Goal: Information Seeking & Learning: Learn about a topic

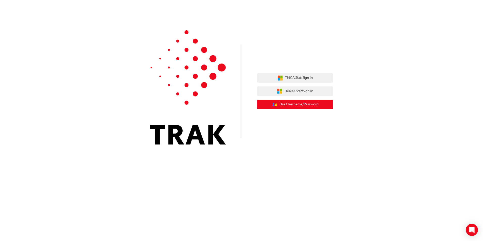
click at [276, 107] on icon "User Authentication Icon - Blue Person, Gold Lock" at bounding box center [275, 105] width 6 height 6
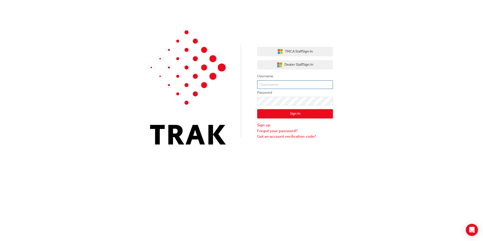
click at [266, 87] on input "text" at bounding box center [295, 84] width 76 height 9
paste input "93153493"
type input "93153493"
click button "Sign In" at bounding box center [295, 114] width 76 height 10
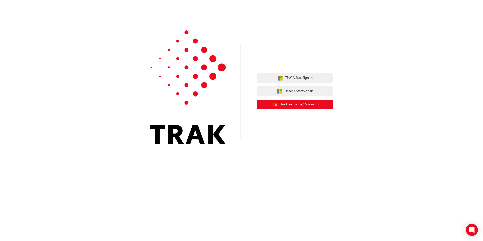
click at [279, 103] on span "Use Username/Password" at bounding box center [298, 105] width 39 height 6
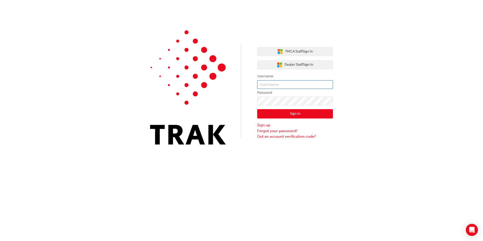
click at [282, 82] on input "text" at bounding box center [295, 84] width 76 height 9
click at [281, 81] on input "93153493" at bounding box center [295, 84] width 76 height 9
type input "9"
type input "winston.harrison"
click button "Sign In" at bounding box center [295, 114] width 76 height 10
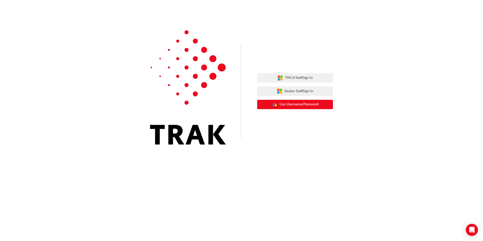
click at [294, 102] on span "Use Username/Password" at bounding box center [298, 105] width 39 height 6
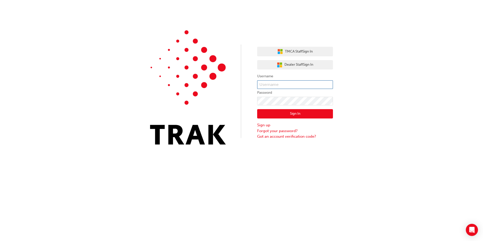
click at [270, 85] on input "text" at bounding box center [295, 84] width 76 height 9
click at [284, 85] on input "text" at bounding box center [295, 84] width 76 height 9
type input "93153493"
click button "Sign In" at bounding box center [295, 114] width 76 height 10
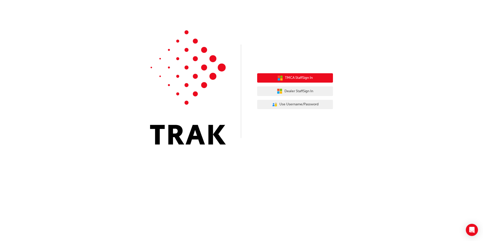
click at [286, 81] on button "TMCA Staff Sign In" at bounding box center [295, 78] width 76 height 10
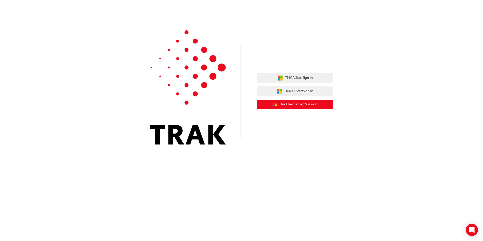
click at [280, 104] on span "Use Username/Password" at bounding box center [298, 105] width 39 height 6
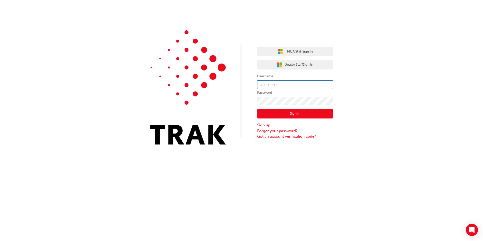
click at [279, 84] on input "text" at bounding box center [295, 84] width 76 height 9
type input "[PERSON_NAME].[PERSON_NAME]"
click button "Sign In" at bounding box center [295, 114] width 76 height 10
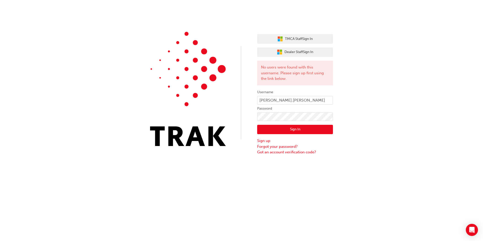
click at [317, 131] on button "Sign In" at bounding box center [295, 130] width 76 height 10
click at [319, 130] on button "Sign In" at bounding box center [295, 130] width 76 height 10
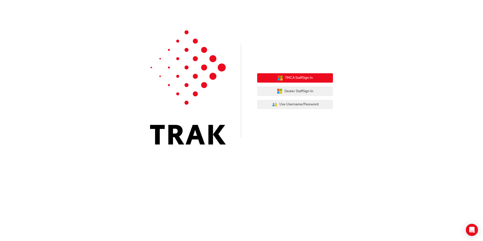
click at [289, 81] on button "TMCA Staff Sign In" at bounding box center [295, 78] width 76 height 10
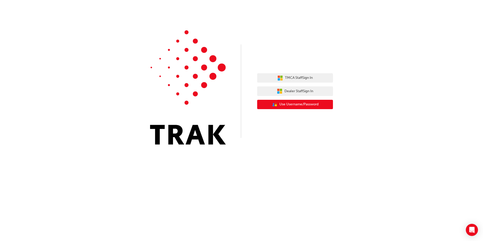
click at [286, 103] on span "Use Username/Password" at bounding box center [298, 105] width 39 height 6
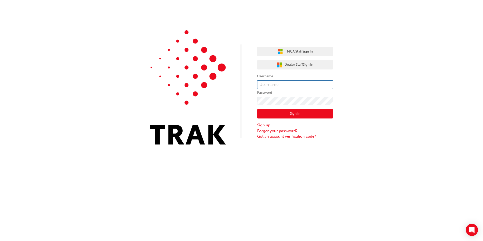
click at [270, 85] on input "text" at bounding box center [295, 84] width 76 height 9
type input "93153493"
click button "Sign In" at bounding box center [295, 114] width 76 height 10
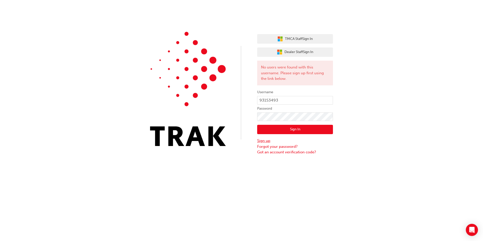
click at [270, 141] on link "Sign up" at bounding box center [295, 141] width 76 height 6
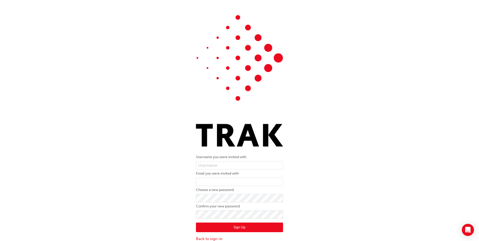
scroll to position [11, 0]
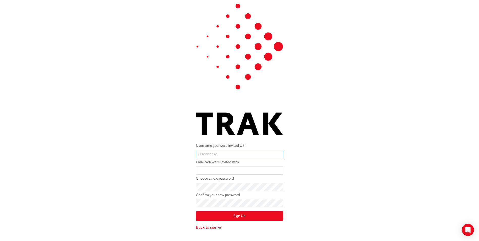
click at [249, 155] on input "text" at bounding box center [239, 154] width 87 height 9
type input "93153493"
click at [228, 170] on input "email" at bounding box center [239, 170] width 87 height 9
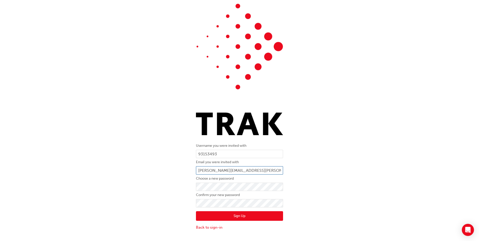
type input "[PERSON_NAME][EMAIL_ADDRESS][PERSON_NAME][DOMAIN_NAME]"
click button "Sign Up" at bounding box center [239, 216] width 87 height 10
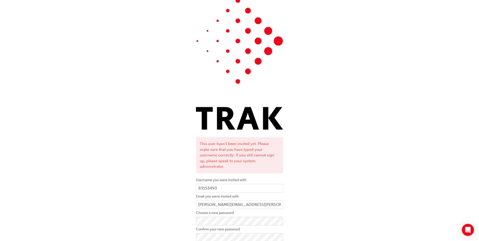
scroll to position [25, 0]
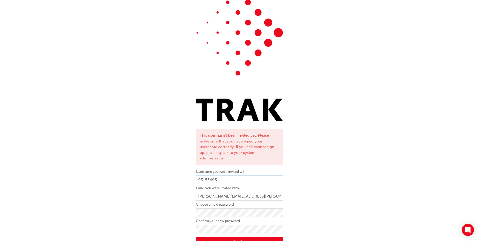
click at [234, 176] on input "93153493" at bounding box center [239, 180] width 87 height 9
type input "9"
type input "[PERSON_NAME].[PERSON_NAME]"
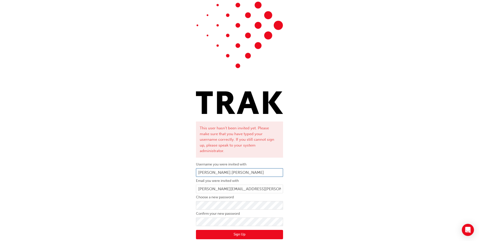
scroll to position [38, 0]
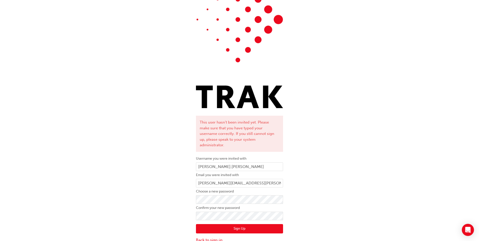
click at [227, 224] on button "Sign Up" at bounding box center [239, 229] width 87 height 10
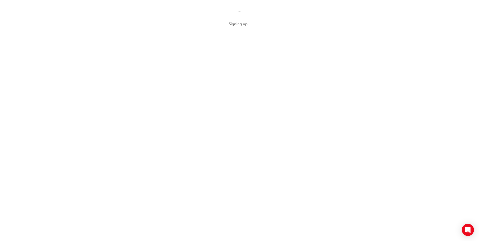
scroll to position [0, 0]
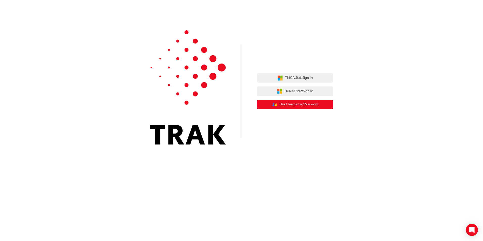
click at [283, 102] on span "Use Username/Password" at bounding box center [298, 105] width 39 height 6
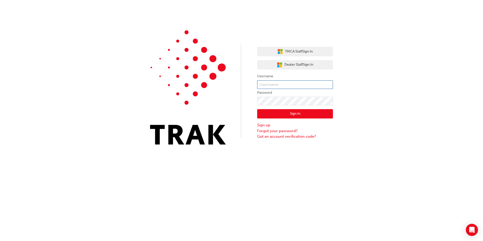
click at [263, 83] on input "text" at bounding box center [295, 84] width 76 height 9
type input "[PERSON_NAME].[PERSON_NAME]"
click at [322, 114] on button "Sign In" at bounding box center [295, 114] width 76 height 10
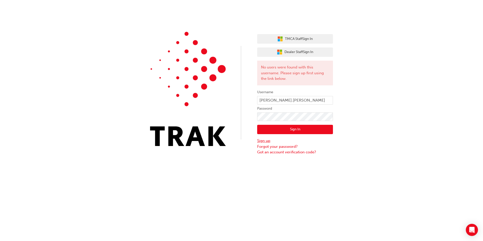
click at [270, 141] on link "Sign up" at bounding box center [295, 141] width 76 height 6
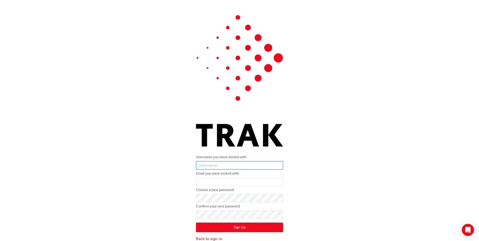
click at [253, 161] on input "text" at bounding box center [239, 165] width 87 height 9
type input "[PERSON_NAME].[PERSON_NAME]"
type input "[PERSON_NAME][EMAIL_ADDRESS][PERSON_NAME][DOMAIN_NAME]"
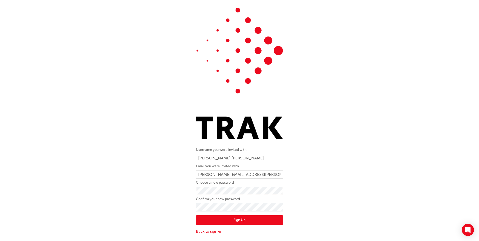
scroll to position [11, 0]
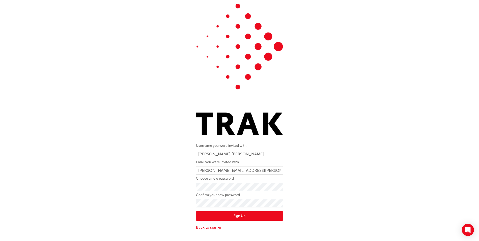
click at [237, 213] on button "Sign Up" at bounding box center [239, 216] width 87 height 10
click at [239, 213] on button "Sign Up" at bounding box center [239, 216] width 87 height 10
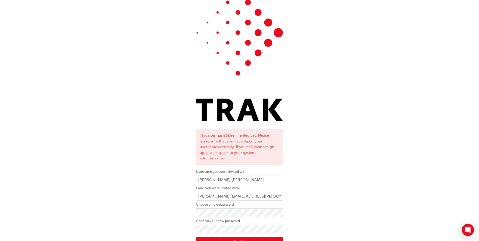
scroll to position [38, 0]
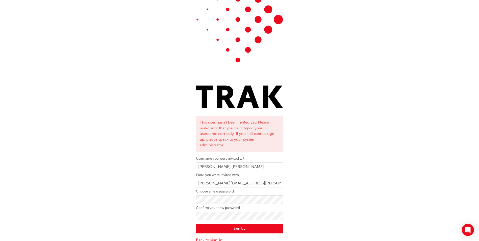
click at [230, 225] on button "Sign Up" at bounding box center [239, 229] width 87 height 10
click at [244, 224] on button "Sign Up" at bounding box center [239, 229] width 87 height 10
click at [217, 237] on link "Back to sign-in" at bounding box center [239, 240] width 87 height 6
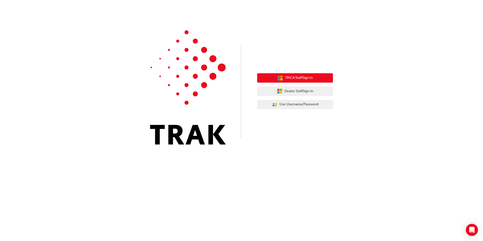
click at [272, 79] on button "TMCA Staff Sign In" at bounding box center [295, 78] width 76 height 10
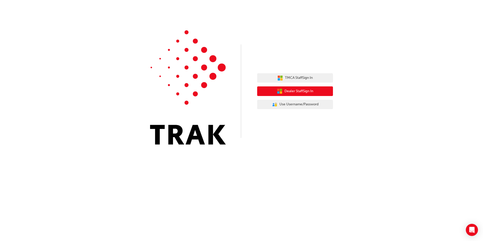
click at [292, 93] on span "Dealer Staff Sign In" at bounding box center [298, 91] width 29 height 6
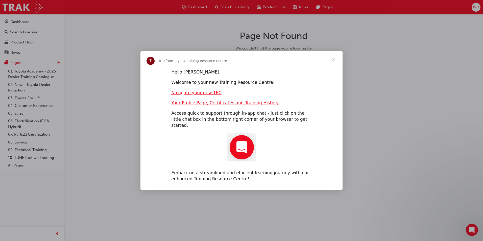
click at [332, 63] on span "Close" at bounding box center [333, 60] width 18 height 18
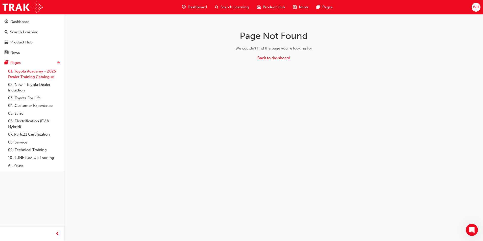
click at [53, 73] on link "01. Toyota Academy - 2025 Dealer Training Catalogue" at bounding box center [34, 73] width 56 height 13
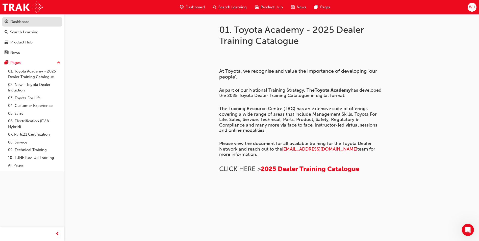
click at [34, 25] on div "Dashboard" at bounding box center [32, 22] width 55 height 6
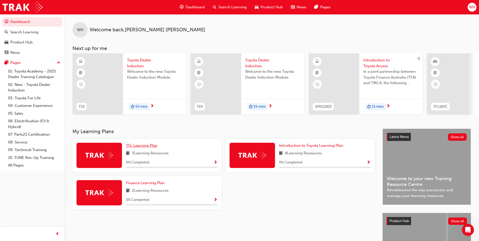
click at [153, 148] on span "TFL Learning Plan" at bounding box center [141, 145] width 31 height 5
click at [296, 148] on span "Introduction to Toyota Learning Plan" at bounding box center [311, 145] width 64 height 5
click at [143, 148] on span "TFL Learning Plan" at bounding box center [141, 145] width 31 height 5
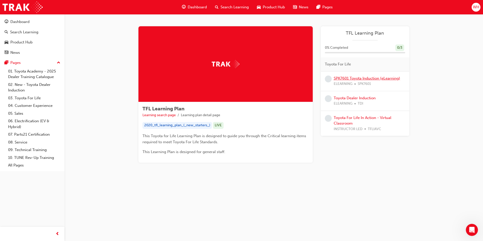
click at [371, 78] on link "SPK7601 Toyota Induction (eLearning)" at bounding box center [367, 78] width 66 height 5
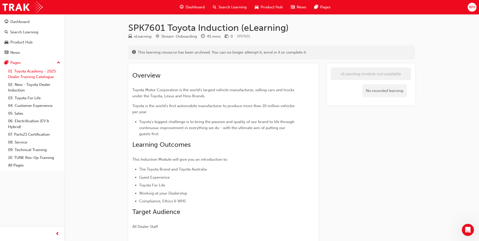
click at [44, 72] on link "01. Toyota Academy - 2025 Dealer Training Catalogue" at bounding box center [34, 73] width 56 height 13
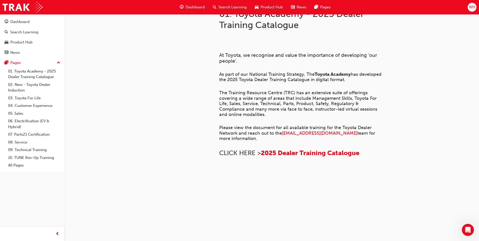
scroll to position [183, 0]
click at [31, 83] on link "02. New - Toyota Dealer Induction" at bounding box center [34, 87] width 56 height 13
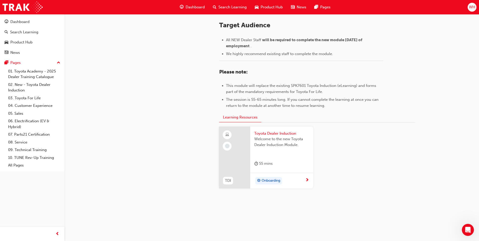
scroll to position [211, 0]
click at [265, 132] on span "Toyota Dealer Induction" at bounding box center [281, 133] width 55 height 6
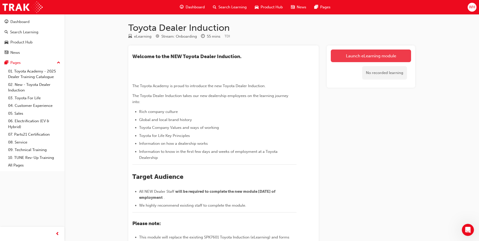
click at [344, 53] on link "Launch eLearning module" at bounding box center [371, 56] width 80 height 13
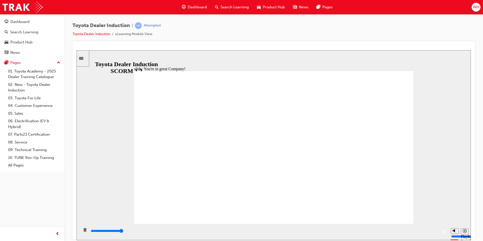
type input "7500"
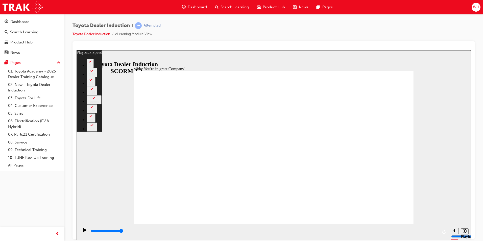
type input "156"
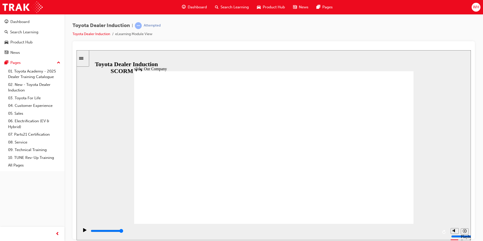
drag, startPoint x: 197, startPoint y: 192, endPoint x: 263, endPoint y: 196, distance: 66.3
drag, startPoint x: 272, startPoint y: 192, endPoint x: 343, endPoint y: 203, distance: 71.7
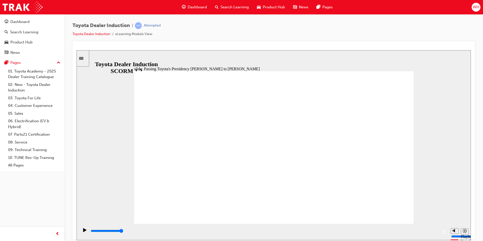
type input "5000"
radio input "true"
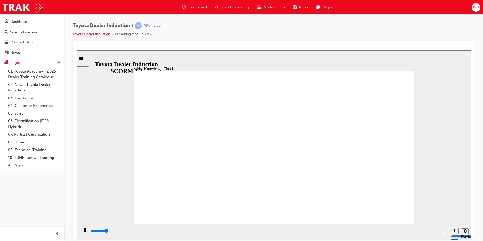
type input "2400"
radio input "true"
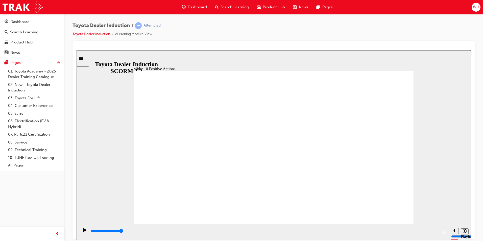
drag, startPoint x: 224, startPoint y: 184, endPoint x: 226, endPoint y: 186, distance: 2.7
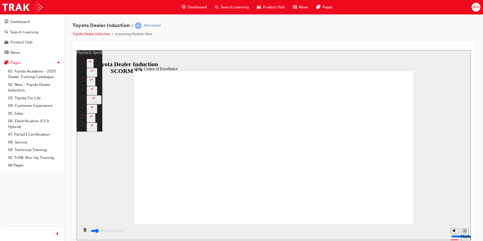
type input "2200"
type input "0"
type input "2400"
type input "1"
type input "2700"
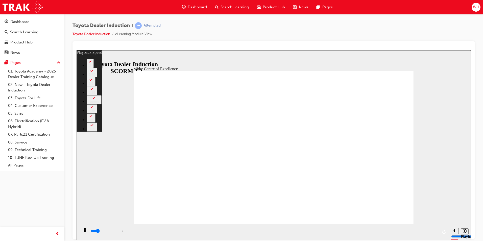
type input "1"
type input "3000"
type input "1"
type input "3200"
type input "1"
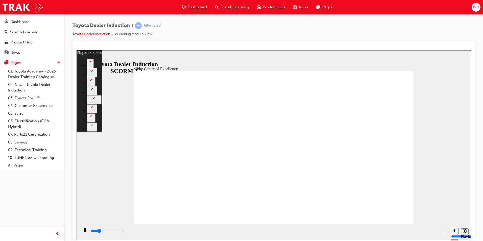
type input "3500"
type input "2"
type input "3800"
type input "2"
type input "4000"
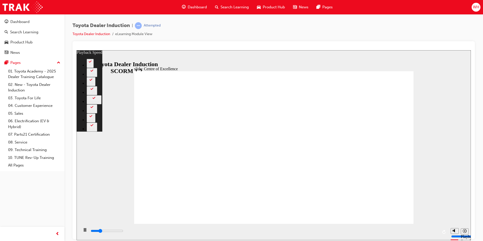
type input "2"
type input "4300"
type input "2"
type input "4600"
type input "3"
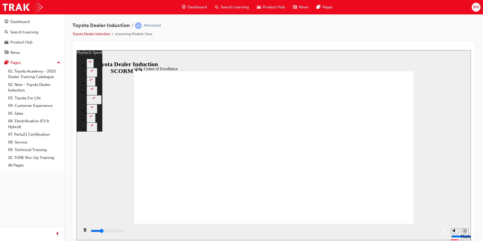
type input "4800"
type input "3"
type input "5100"
type input "3"
type input "5400"
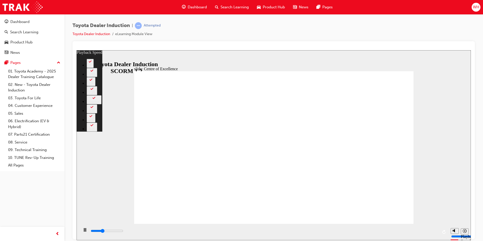
type input "3"
type input "5600"
type input "4"
type input "5900"
type input "4"
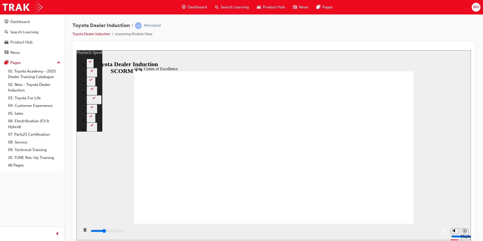
type input "6100"
type input "4"
type input "6400"
type input "5"
type input "6700"
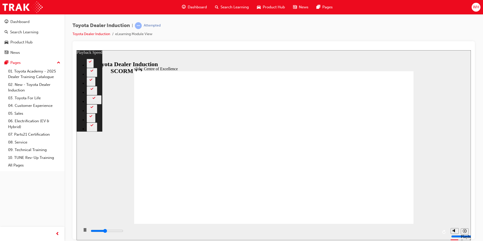
type input "5"
type input "6900"
type input "5"
type input "7200"
type input "5"
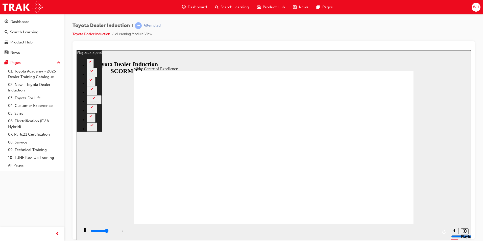
type input "7500"
type input "6"
type input "7800"
type input "6"
type input "8000"
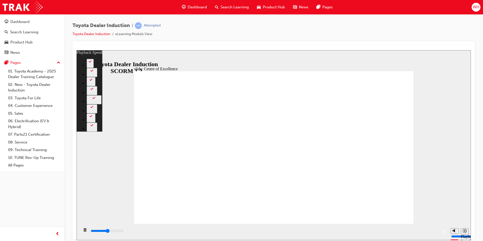
type input "6"
type input "8300"
type input "6"
type input "8500"
type input "7"
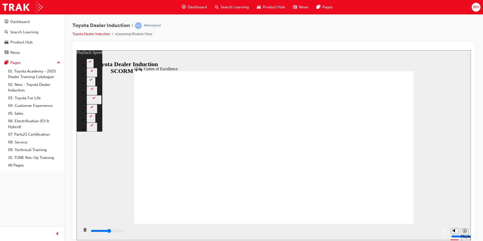
type input "8800"
type input "7"
type input "9100"
type input "7"
type input "9300"
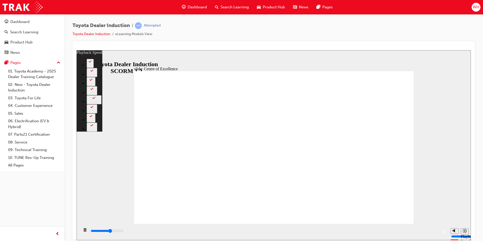
type input "7"
type input "9600"
type input "8"
type input "9900"
type input "8"
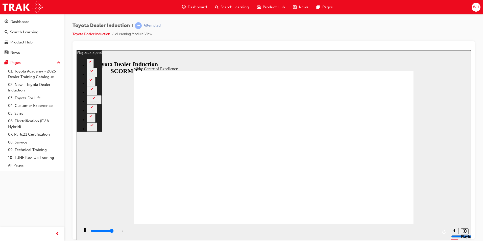
type input "10100"
type input "8"
type input "10400"
type input "9"
type input "10700"
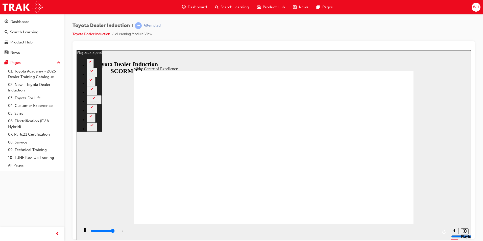
type input "9"
type input "10900"
type input "9"
type input "11200"
type input "9"
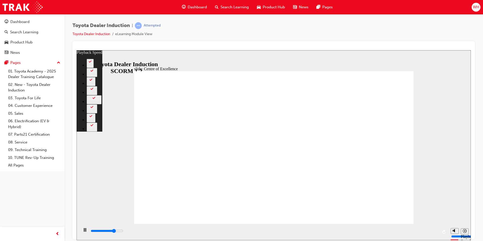
type input "11500"
type input "10"
type input "11700"
type input "10"
type input "12000"
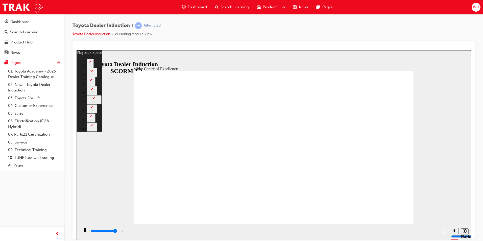
type input "10"
type input "12300"
type input "10"
type input "12500"
type input "11"
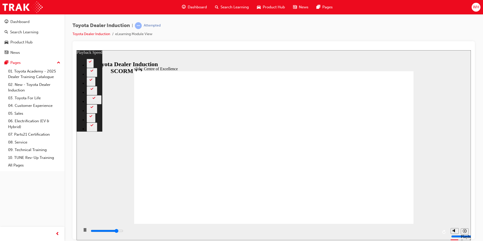
type input "12800"
type input "11"
type input "13100"
type input "11"
type input "13300"
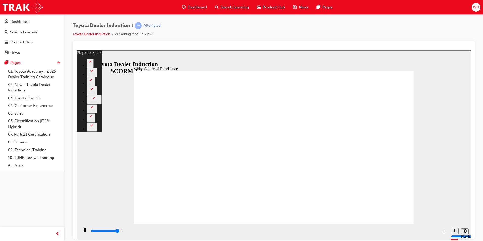
type input "11"
type input "13600"
type input "12"
type input "13900"
type input "12"
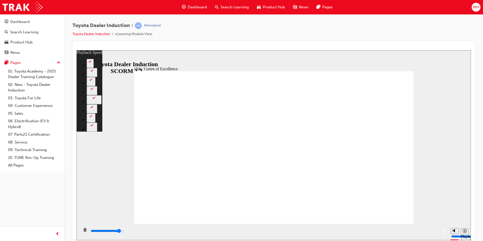
type input "14100"
type input "12"
type input "14400"
type input "12"
type input "14700"
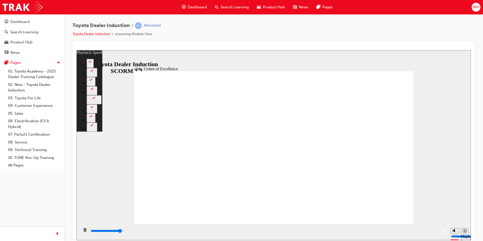
type input "13"
type input "14900"
type input "13"
type input "15200"
type input "13"
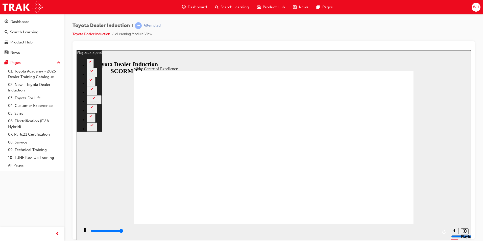
type input "15300"
type input "248"
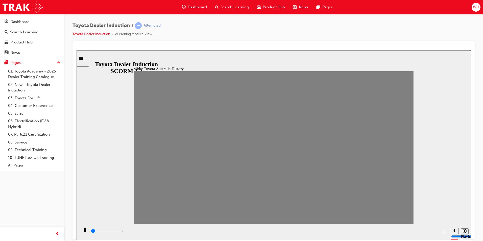
type input "0"
type input "1"
type input "0"
type input "2"
drag, startPoint x: 143, startPoint y: 152, endPoint x: 330, endPoint y: 161, distance: 187.1
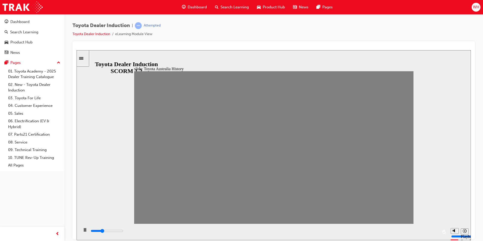
drag, startPoint x: 337, startPoint y: 150, endPoint x: 348, endPoint y: 149, distance: 10.6
drag, startPoint x: 347, startPoint y: 150, endPoint x: 357, endPoint y: 151, distance: 10.6
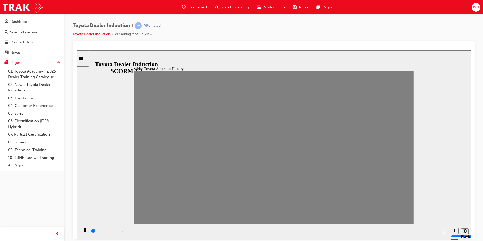
drag, startPoint x: 360, startPoint y: 149, endPoint x: 371, endPoint y: 149, distance: 10.4
drag, startPoint x: 377, startPoint y: 150, endPoint x: 385, endPoint y: 149, distance: 8.9
drag, startPoint x: 388, startPoint y: 151, endPoint x: 396, endPoint y: 150, distance: 8.1
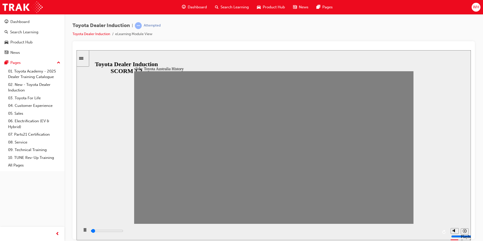
drag, startPoint x: 401, startPoint y: 150, endPoint x: 406, endPoint y: 150, distance: 5.3
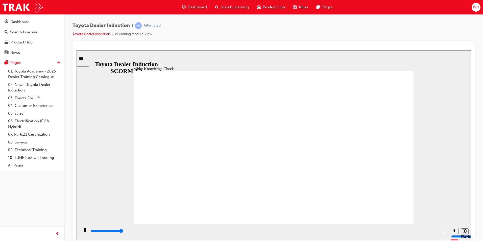
type input "5000"
radio input "true"
type input "5000"
radio input "true"
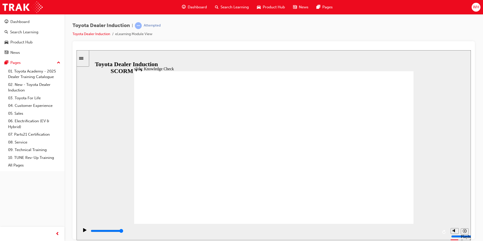
type input "2900"
radio input "true"
type input "3400"
radio input "false"
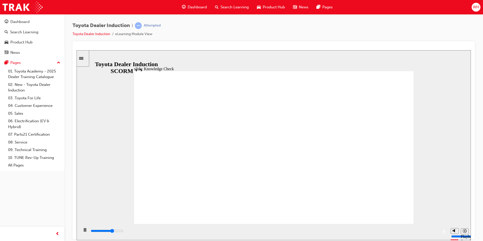
radio input "true"
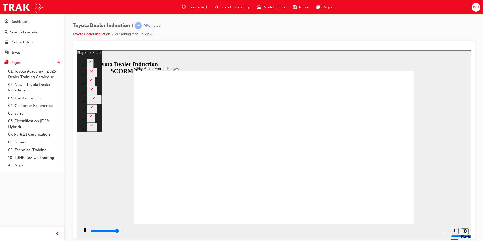
type input "7900"
type input "0"
type input "8100"
type input "0"
type input "8400"
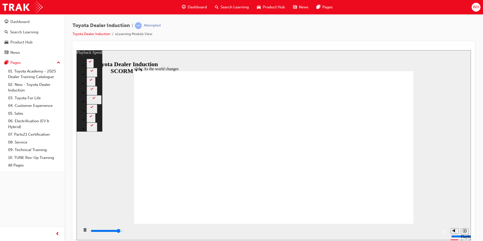
type input "1"
type input "8700"
type input "1"
type input "8900"
type input "1"
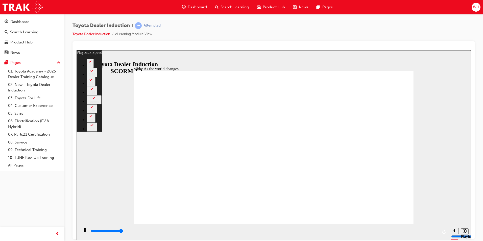
type input "9200"
type input "1"
type input "9200"
type input "128"
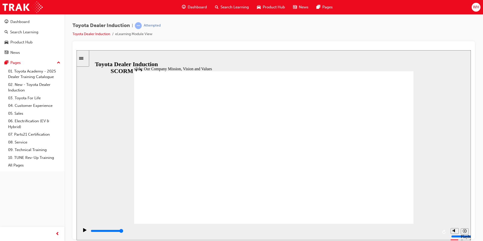
type input "5000"
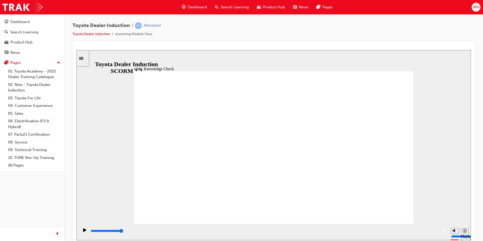
type input "h"
type input "ha"
type input "hap"
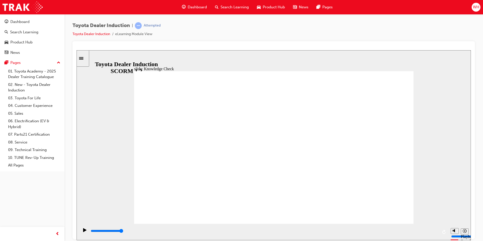
type input "hap"
type input "happ"
type input "happi"
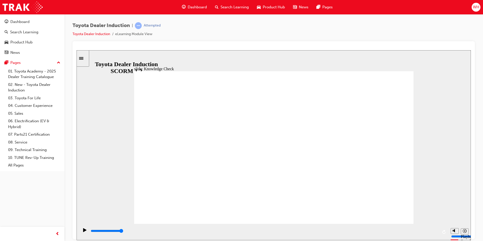
type input "happin"
type input "happine"
type input "happines"
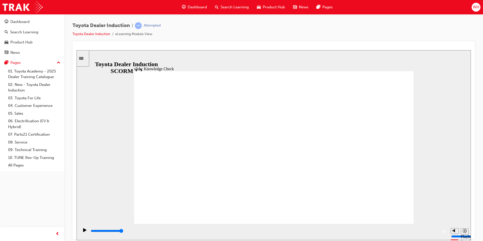
type input "happines"
type input "happiness"
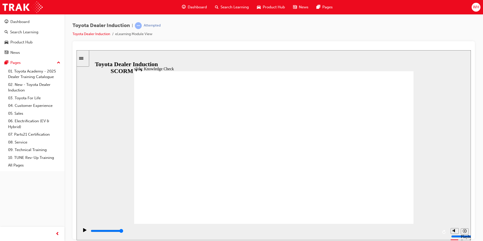
type input "happiness"
type input "5000"
type input "f"
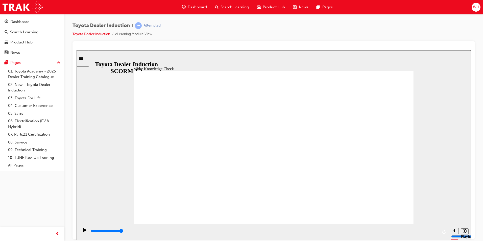
type input "fr"
type input "fre"
type input "free"
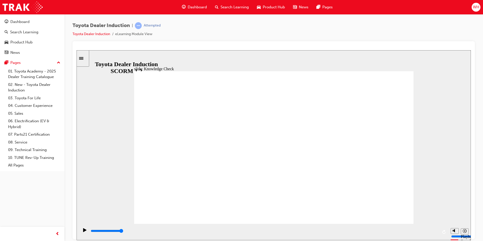
type input "free"
type input "6500"
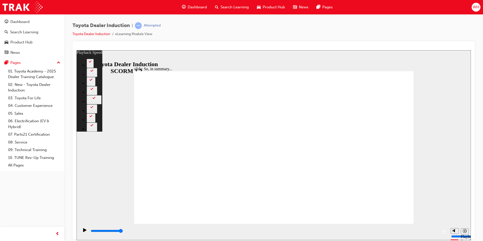
type input "128"
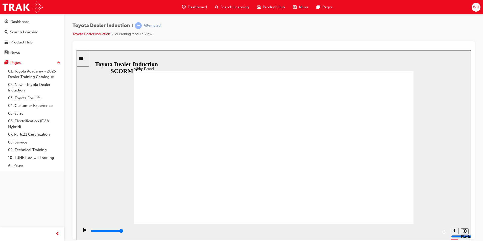
type input "31500"
drag, startPoint x: 77, startPoint y: 50, endPoint x: 331, endPoint y: 148, distance: 272.4
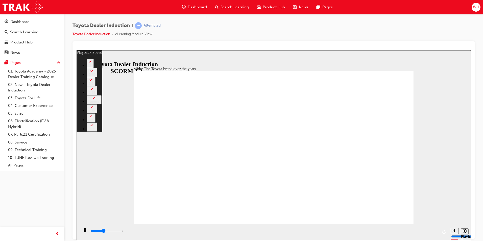
type input "3300"
type input "0"
type input "3500"
type input "1"
type input "3800"
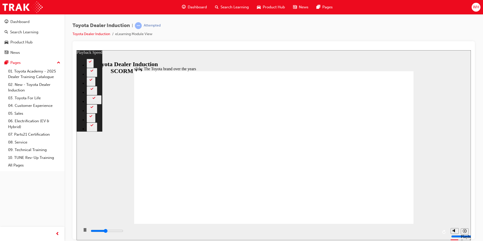
type input "1"
type input "4100"
type input "1"
type input "4300"
type input "1"
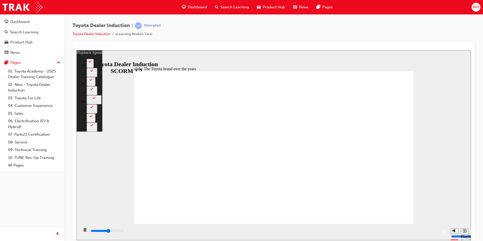
type input "4600"
type input "2"
type input "4900"
type input "2"
type input "5100"
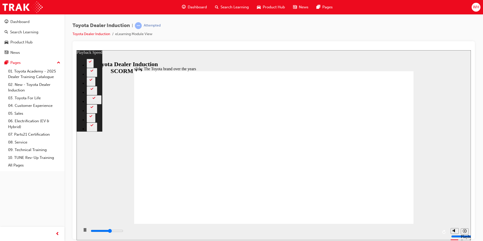
type input "2"
type input "5400"
type input "2"
type input "5600"
type input "3"
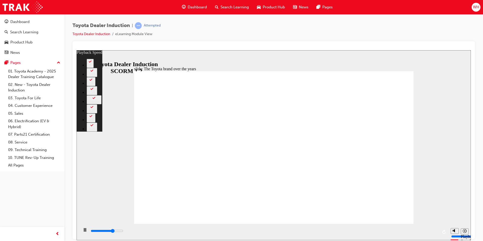
type input "5900"
type input "3"
type input "6200"
type input "3"
type input "6400"
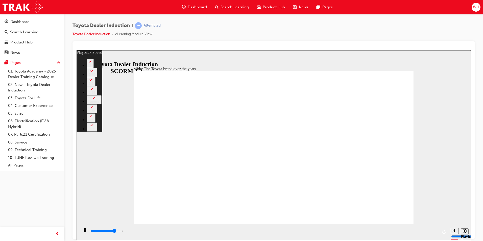
type input "3"
type input "6400"
type input "3"
type input "6700"
type input "4"
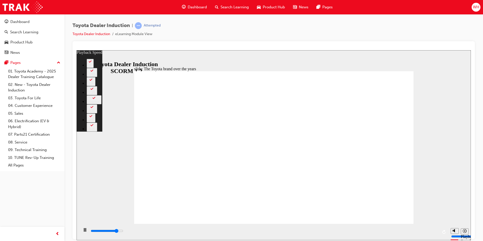
type input "7000"
type input "4"
type input "7200"
type input "4"
type input "7500"
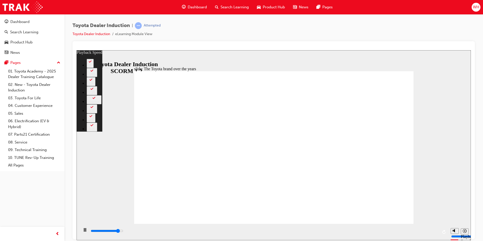
type input "4"
type input "7800"
type input "5"
type input "8000"
type input "5"
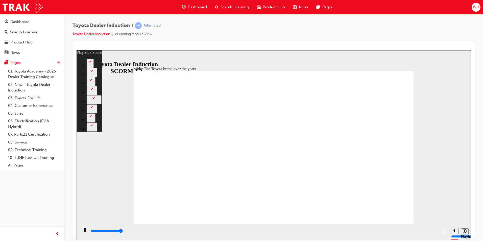
type input "8300"
type input "5"
type input "8400"
type input "125"
type input "126"
